Goal: Navigation & Orientation: Find specific page/section

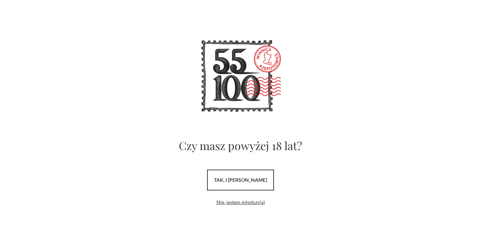
scroll to position [7, 0]
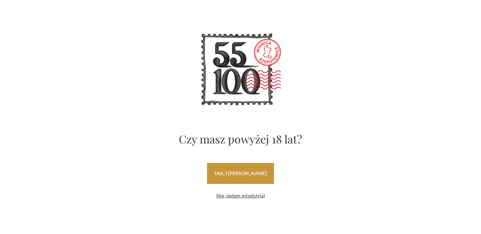
click at [258, 175] on link "tak, i [PERSON_NAME]" at bounding box center [240, 173] width 67 height 21
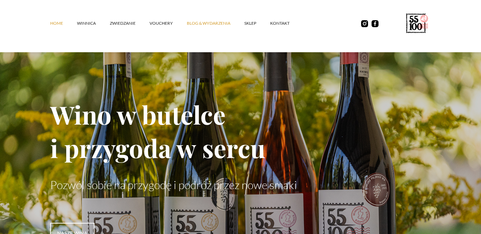
click at [194, 24] on link "Blog & Wydarzenia" at bounding box center [216, 23] width 58 height 21
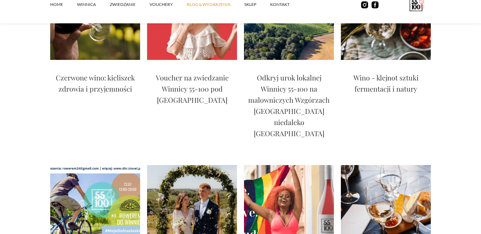
scroll to position [1163, 0]
